Goal: Task Accomplishment & Management: Use online tool/utility

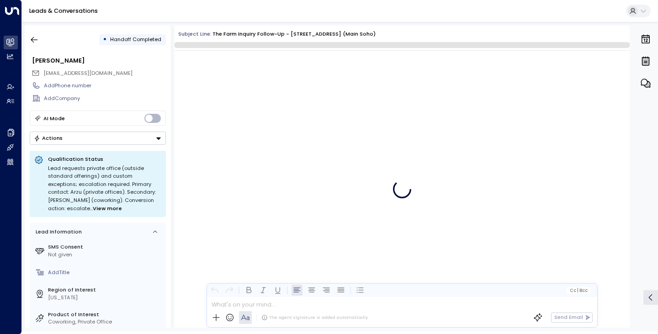
scroll to position [244, 0]
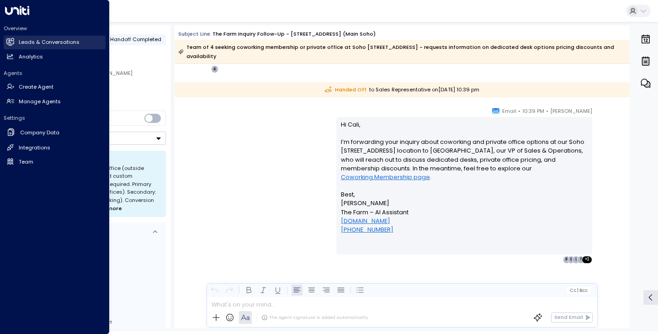
click at [31, 45] on h2 "Leads & Conversations" at bounding box center [49, 42] width 61 height 8
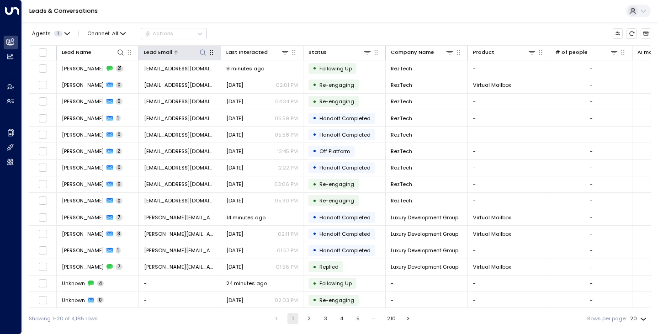
click at [202, 53] on icon at bounding box center [202, 52] width 7 height 7
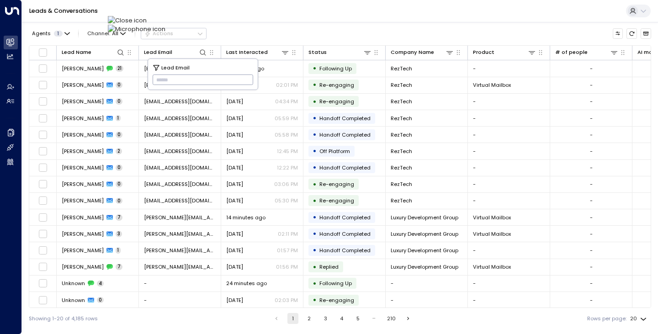
type input "**********"
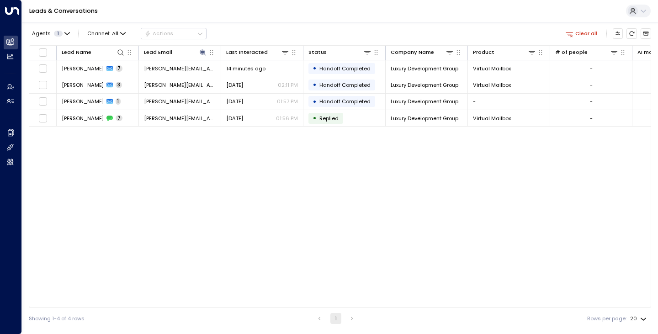
click at [258, 30] on div "Agents 1 Channel: All Actions Clear all" at bounding box center [340, 34] width 622 height 16
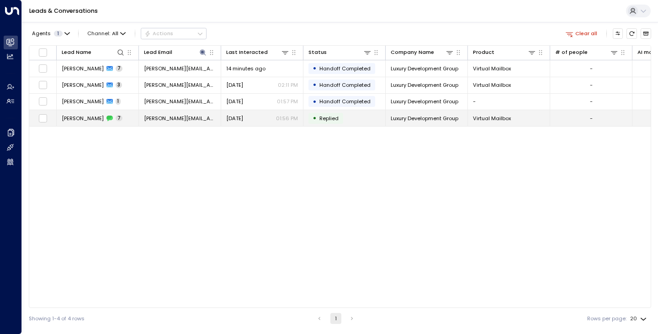
click at [74, 115] on span "[PERSON_NAME]" at bounding box center [83, 118] width 42 height 7
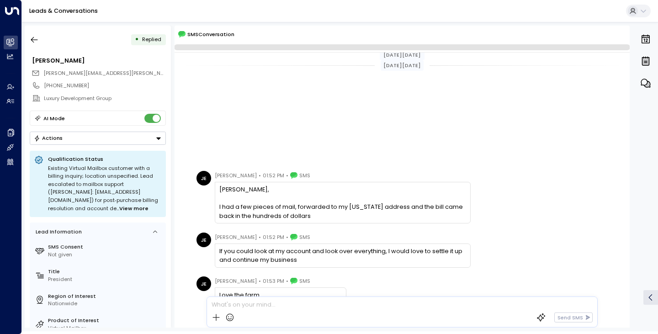
scroll to position [215, 0]
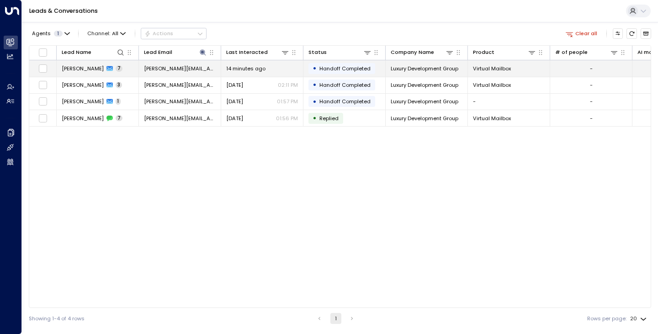
click at [71, 69] on span "[PERSON_NAME]" at bounding box center [83, 68] width 42 height 7
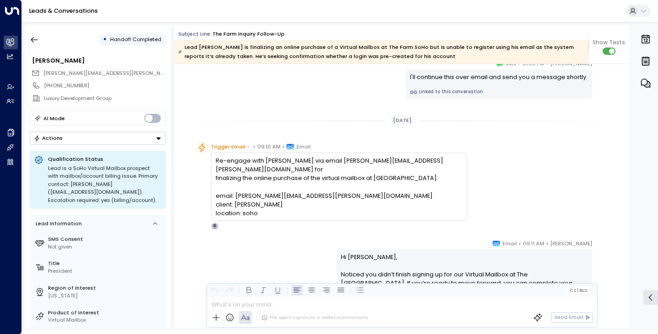
click at [264, 195] on div "Re-engage with [PERSON_NAME] via email [PERSON_NAME][EMAIL_ADDRESS][PERSON_NAME…" at bounding box center [339, 186] width 246 height 61
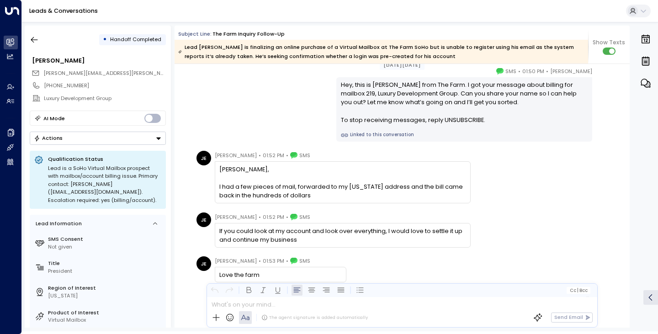
scroll to position [50, 0]
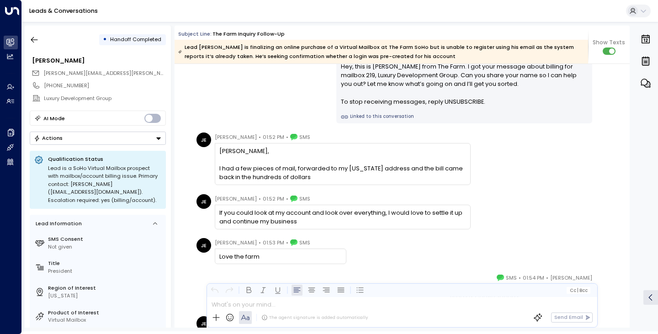
click at [195, 105] on div "[PERSON_NAME] • 01:50 PM • SMS Hey, this is [PERSON_NAME] from The Farm. I got …" at bounding box center [402, 85] width 416 height 75
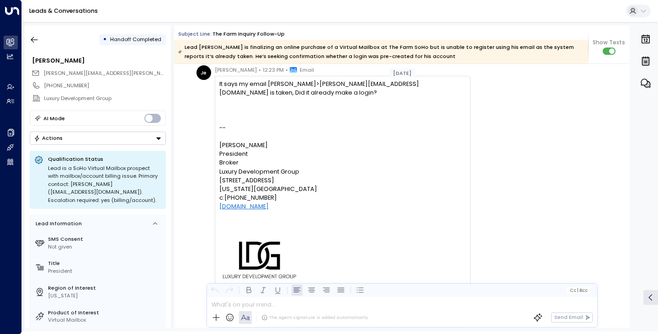
scroll to position [1248, 0]
